Goal: Task Accomplishment & Management: Use online tool/utility

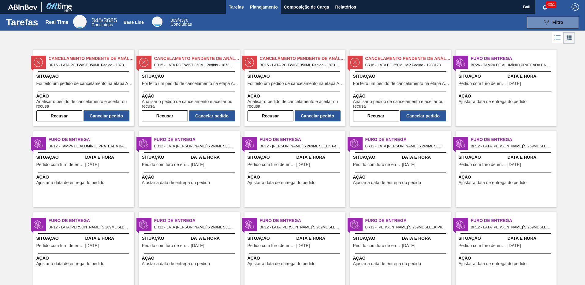
click at [274, 9] on span "Planejamento" at bounding box center [264, 6] width 28 height 7
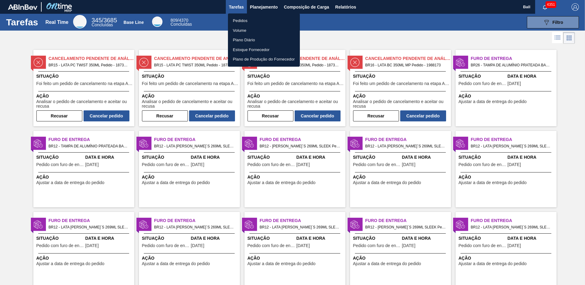
click at [246, 31] on li "Volume" at bounding box center [264, 31] width 72 height 10
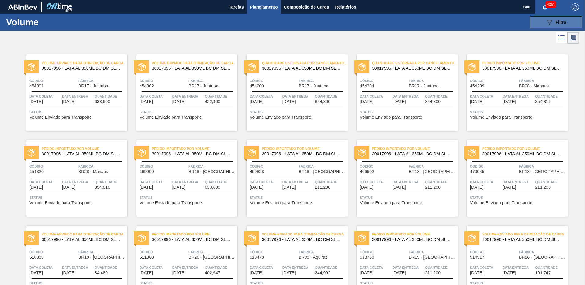
click at [547, 21] on icon at bounding box center [549, 22] width 5 height 5
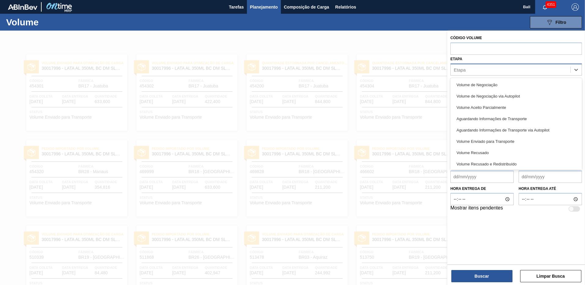
click at [487, 69] on div "Etapa" at bounding box center [511, 69] width 120 height 9
click at [481, 81] on div "Volume de Negociação" at bounding box center [516, 84] width 132 height 11
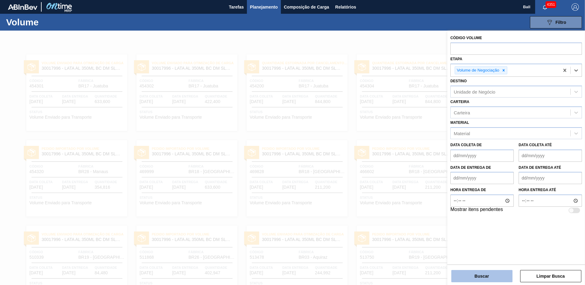
click at [480, 275] on button "Buscar" at bounding box center [481, 276] width 61 height 12
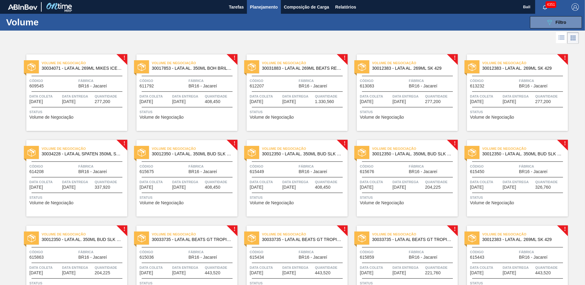
click at [213, 104] on span "408,450" at bounding box center [213, 101] width 16 height 5
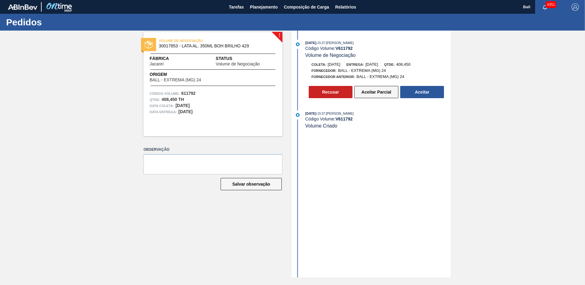
click at [380, 90] on button "Aceitar Parcial" at bounding box center [376, 92] width 44 height 12
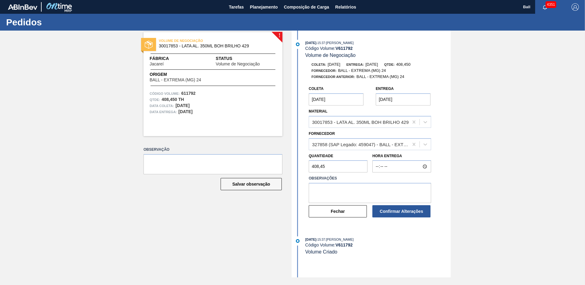
click at [368, 99] on div at bounding box center [370, 96] width 12 height 7
click at [365, 144] on div "327858 (SAP Legado: 459047) - BALL - EXTREMA (MG) 24" at bounding box center [360, 144] width 97 height 5
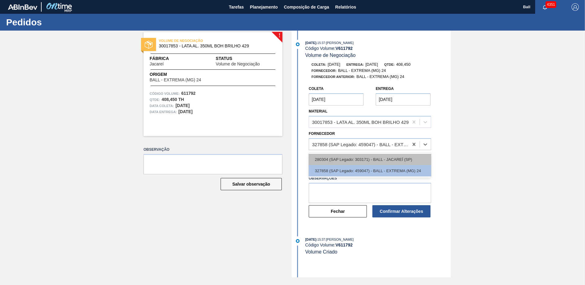
click at [368, 156] on div "280304 (SAP Legado: 303171) - BALL - JACAREÍ (SP)" at bounding box center [370, 159] width 122 height 11
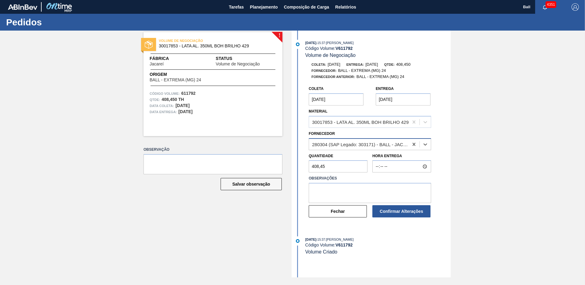
click at [371, 146] on div "280304 (SAP Legado: 303171) - BALL - JACAREÍ (SP)" at bounding box center [360, 144] width 97 height 5
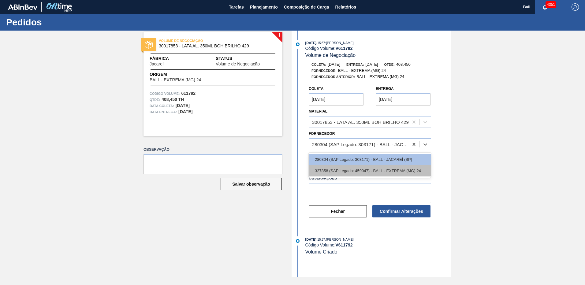
click at [374, 172] on div "327858 (SAP Legado: 459047) - BALL - EXTREMA (MG) 24" at bounding box center [370, 170] width 122 height 11
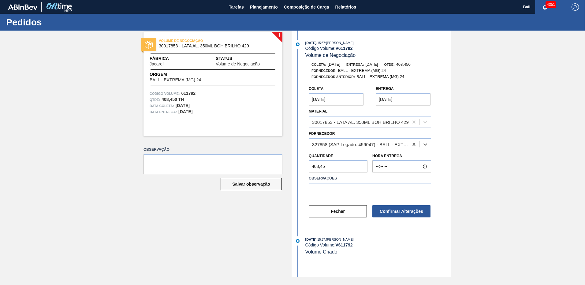
click at [446, 122] on div "Coleta [DATE] Entrega [DATE] Material 30017853 - LATA AL. 350ML BOH BRILHO 429 …" at bounding box center [378, 153] width 138 height 141
click at [367, 99] on div at bounding box center [370, 96] width 12 height 7
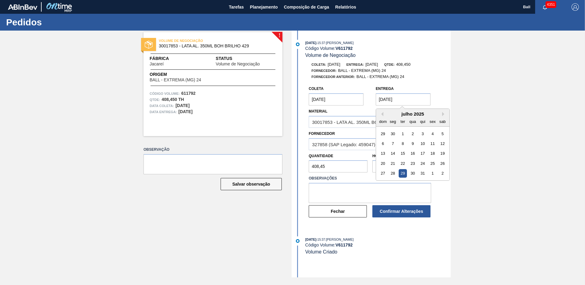
click at [387, 99] on input "[DATE]" at bounding box center [403, 99] width 55 height 12
click at [413, 172] on div "30" at bounding box center [413, 173] width 8 height 8
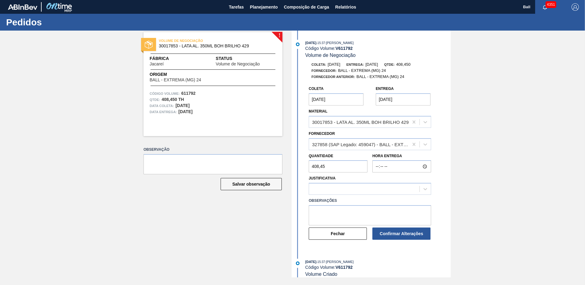
click at [410, 101] on input "[DATE]" at bounding box center [403, 99] width 55 height 12
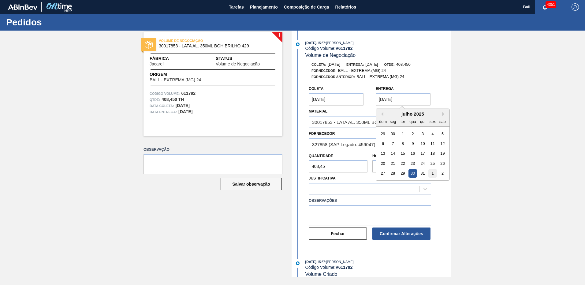
click at [434, 173] on div "1" at bounding box center [432, 173] width 8 height 8
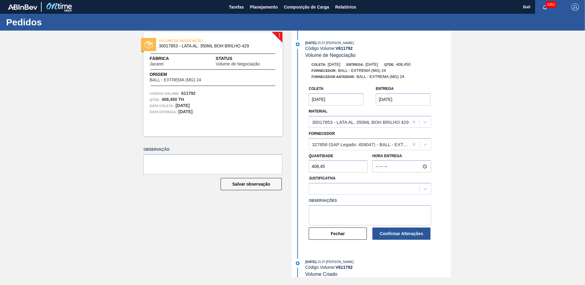
click at [419, 109] on div "Material 30017853 - LATA AL. 350ML BOH BRILHO 429" at bounding box center [370, 117] width 122 height 21
click at [414, 100] on input "[DATE]" at bounding box center [403, 99] width 55 height 12
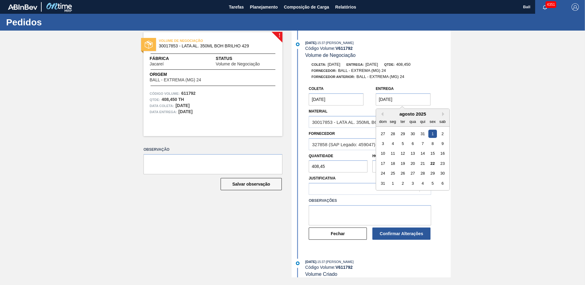
click at [409, 154] on div "13" at bounding box center [413, 154] width 8 height 8
type input "[DATE]"
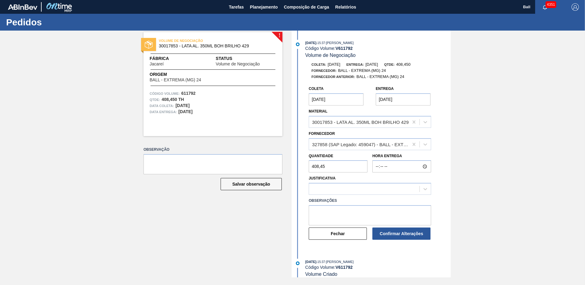
click at [480, 123] on div "! VOLUME DE NEGOCIAÇÃO 30017853 - LATA AL. 350ML BOH BRILHO 429 Fábrica Jacareí…" at bounding box center [292, 154] width 585 height 247
click at [341, 231] on button "Fechar" at bounding box center [338, 234] width 58 height 12
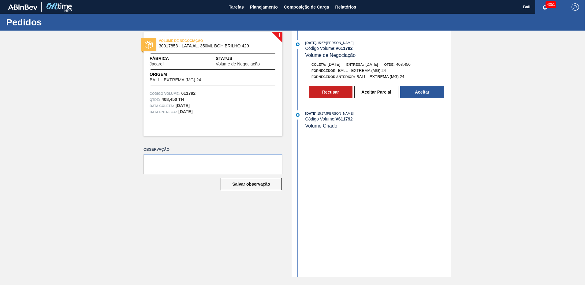
click at [464, 129] on div "! VOLUME DE NEGOCIAÇÃO 30017853 - LATA AL. 350ML BOH BRILHO 429 Fábrica Jacareí…" at bounding box center [292, 154] width 585 height 247
click at [259, 10] on span "Planejamento" at bounding box center [264, 6] width 28 height 7
